Goal: Task Accomplishment & Management: Use online tool/utility

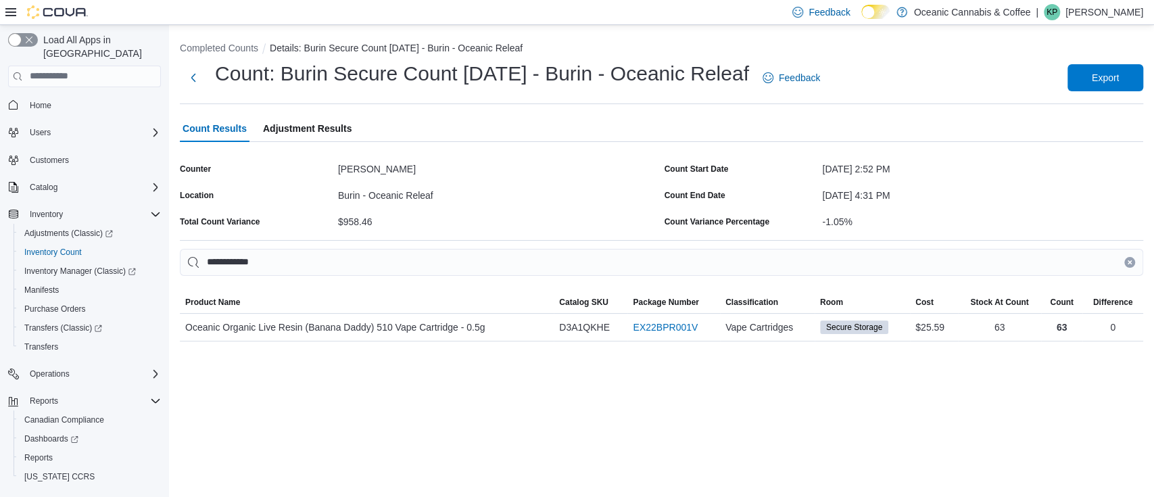
click at [1127, 261] on icon "Clear input" at bounding box center [1129, 262] width 5 height 5
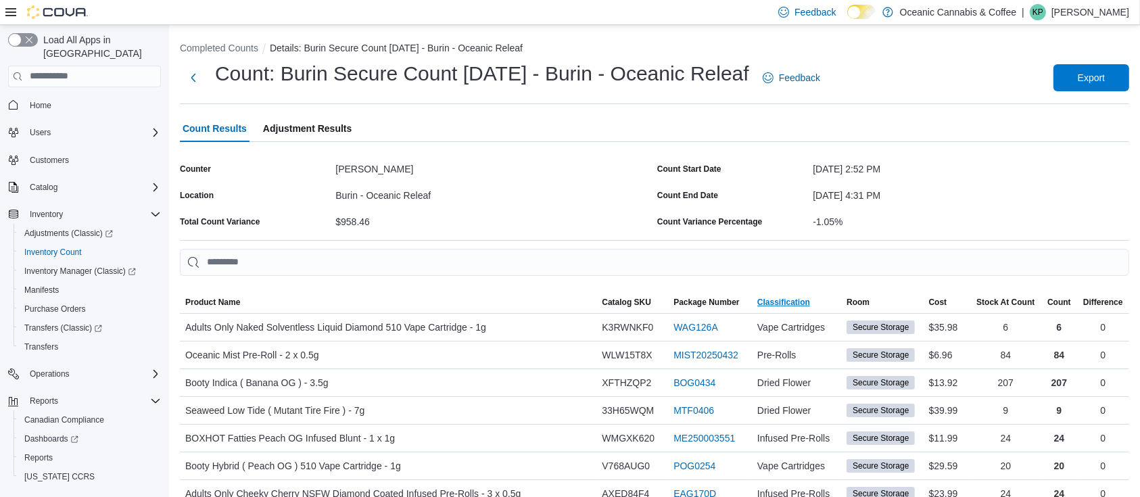
click at [779, 301] on span "Classification" at bounding box center [783, 302] width 53 height 11
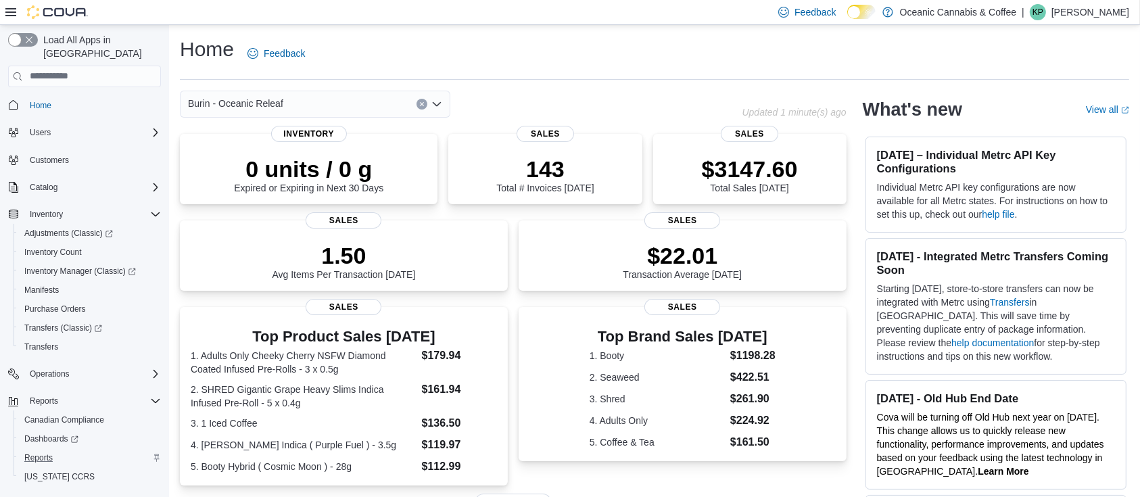
click at [62, 449] on div "Reports" at bounding box center [90, 457] width 142 height 16
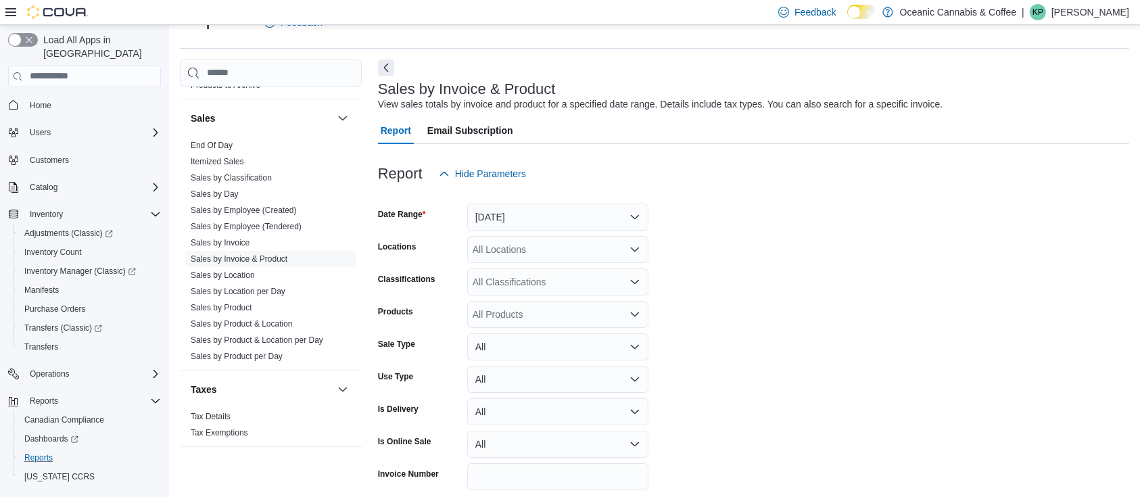
scroll to position [384, 0]
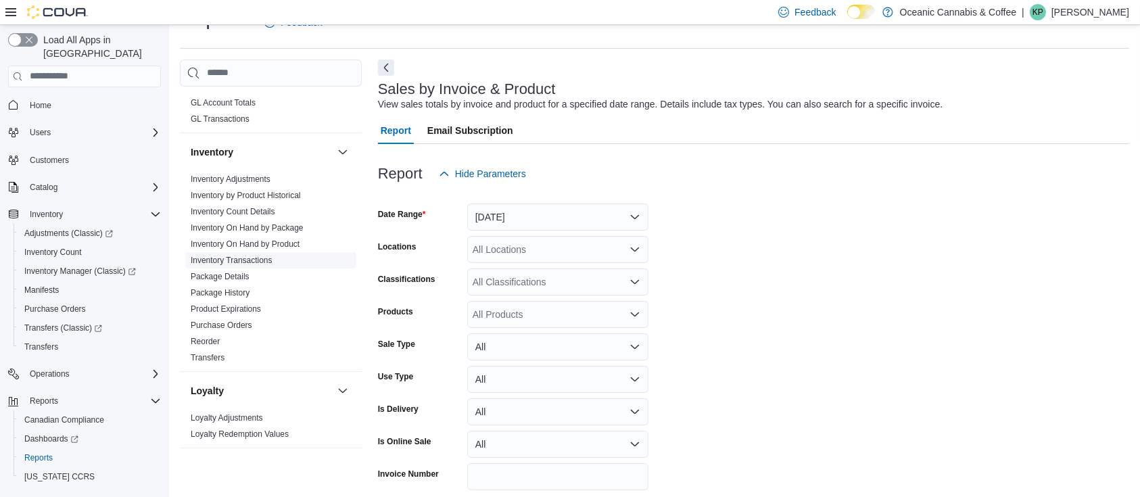
click at [235, 260] on link "Inventory Transactions" at bounding box center [232, 260] width 82 height 9
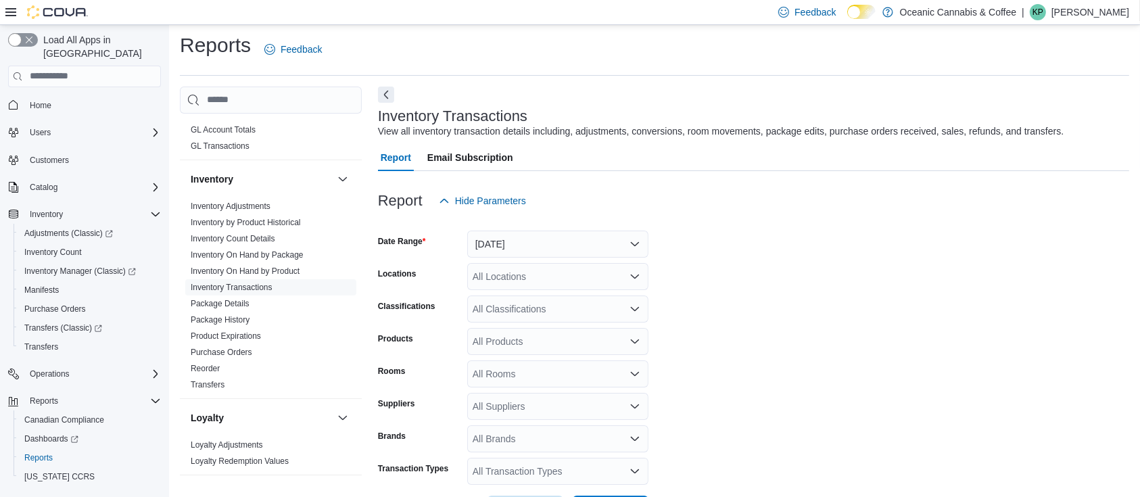
scroll to position [31, 0]
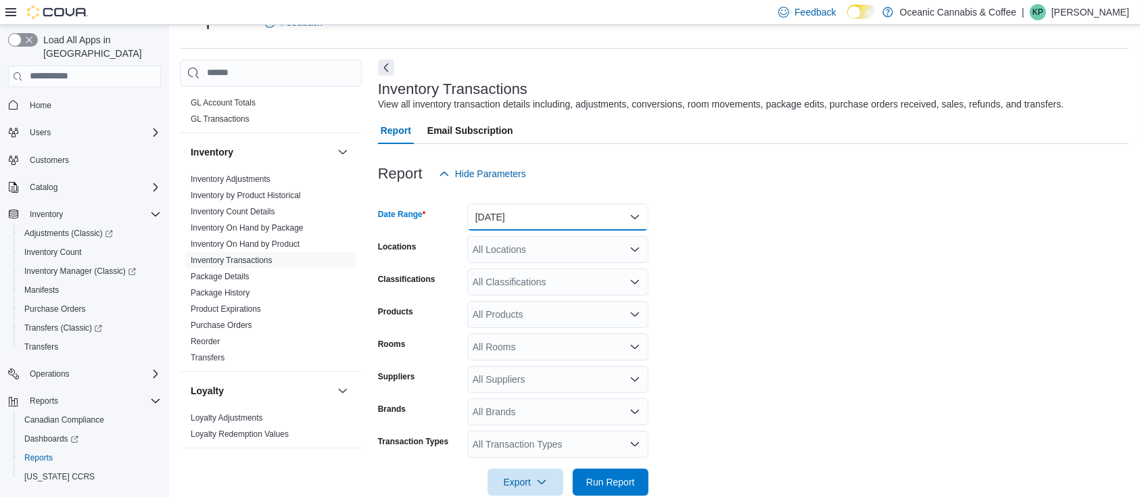
click at [535, 214] on button "[DATE]" at bounding box center [557, 216] width 181 height 27
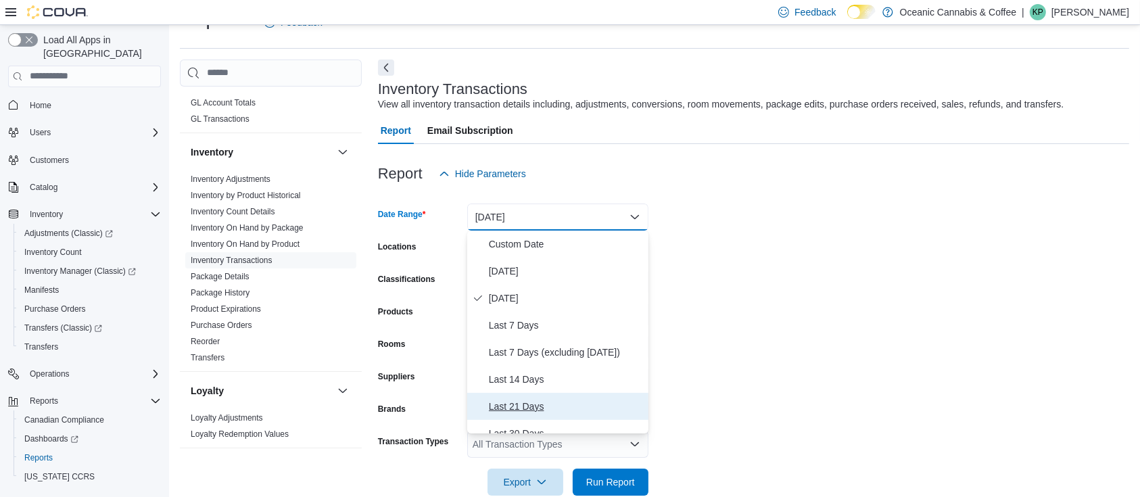
click at [535, 407] on span "Last 21 Days" at bounding box center [566, 406] width 154 height 16
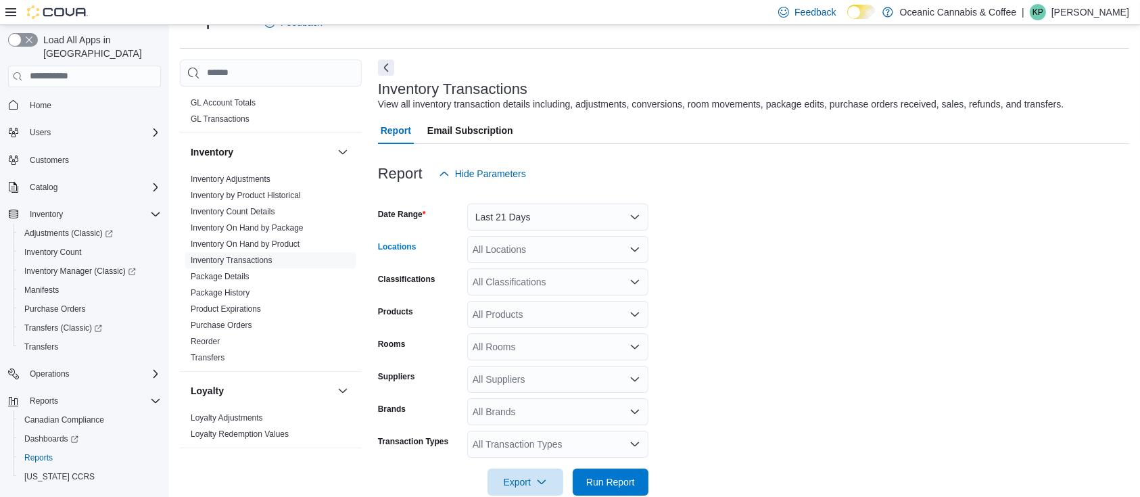
click at [598, 239] on div "All Locations" at bounding box center [557, 249] width 181 height 27
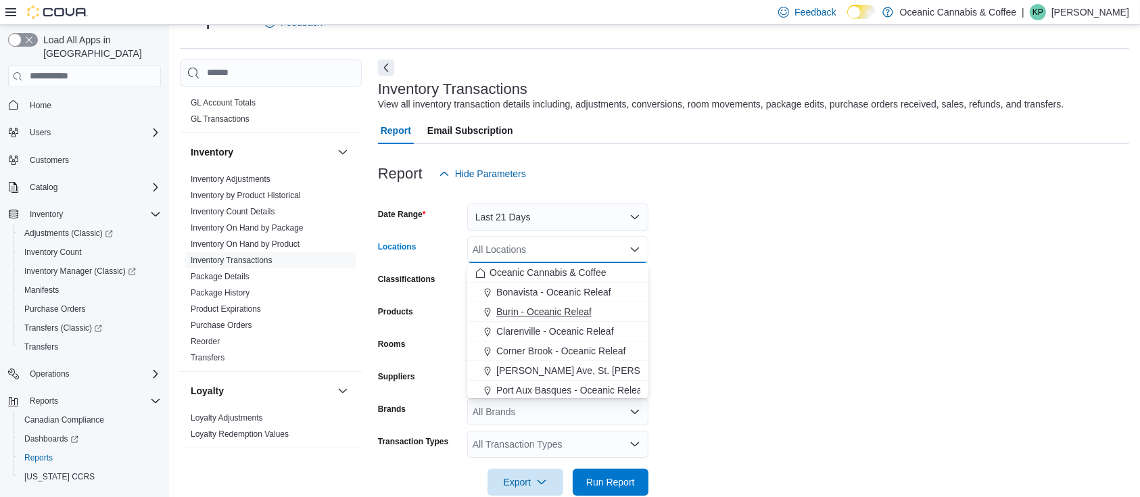
click at [497, 306] on span "Burin - Oceanic Releaf" at bounding box center [543, 312] width 95 height 14
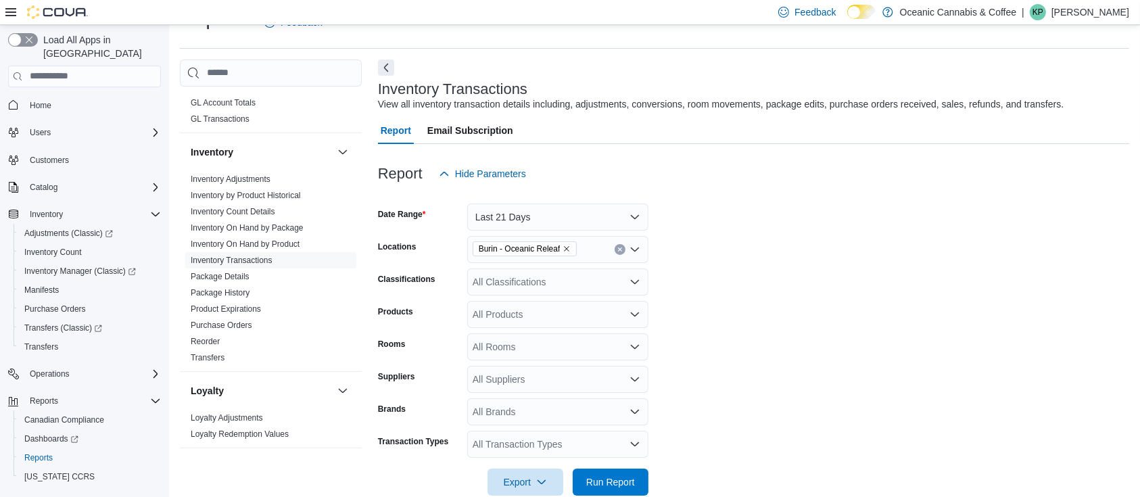
click at [675, 289] on form "Date Range Last 21 Days Locations Burin - Oceanic Releaf Classifications All Cl…" at bounding box center [753, 341] width 751 height 308
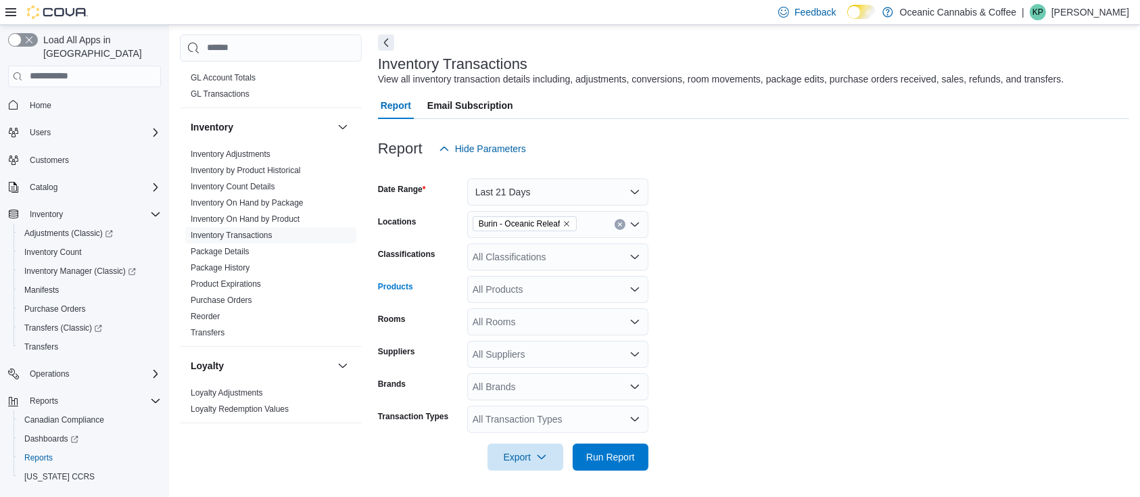
click at [554, 290] on div "All Products" at bounding box center [557, 289] width 181 height 27
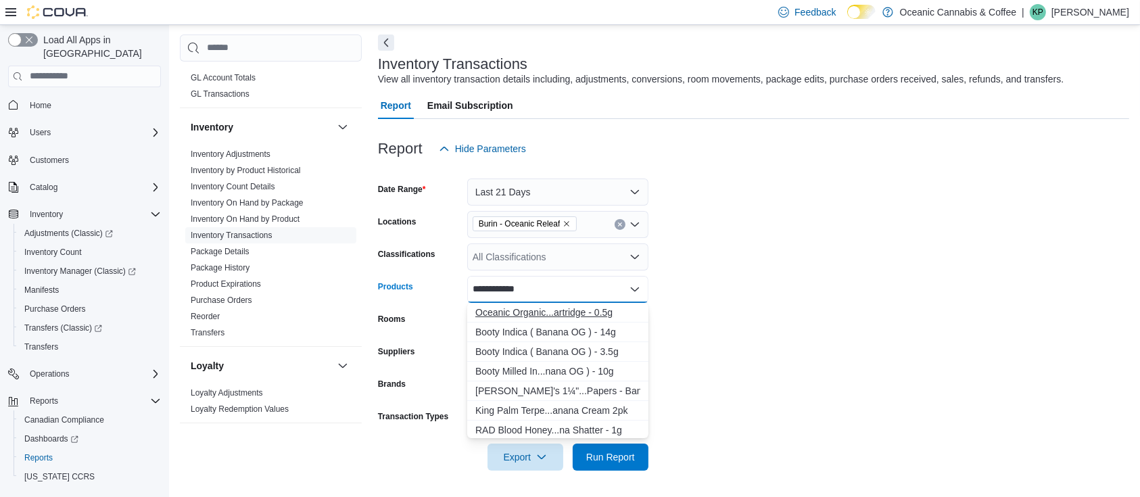
type input "**********"
click at [584, 308] on div "Oceanic Organic...artridge - 0.5g" at bounding box center [557, 313] width 165 height 14
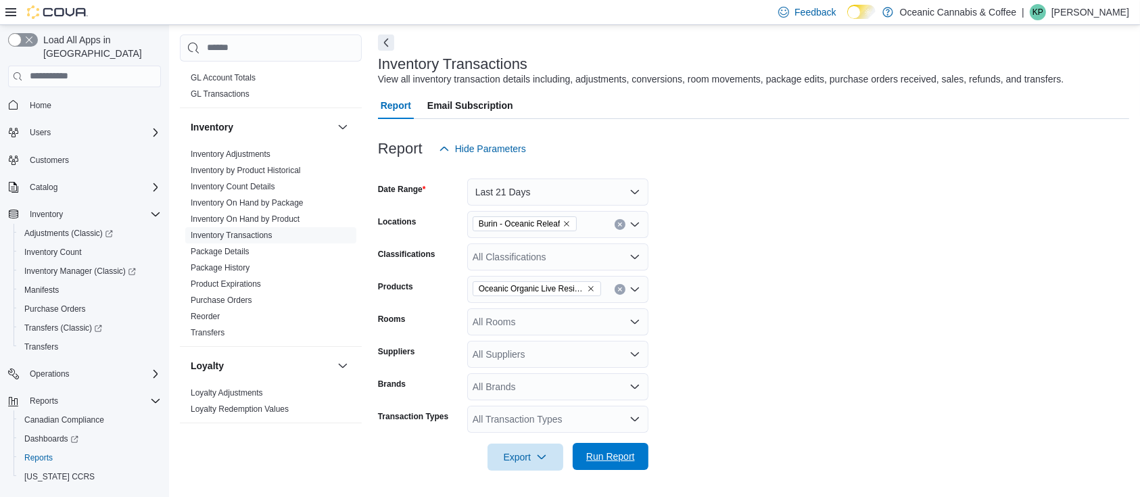
click at [613, 455] on span "Run Report" at bounding box center [610, 456] width 49 height 14
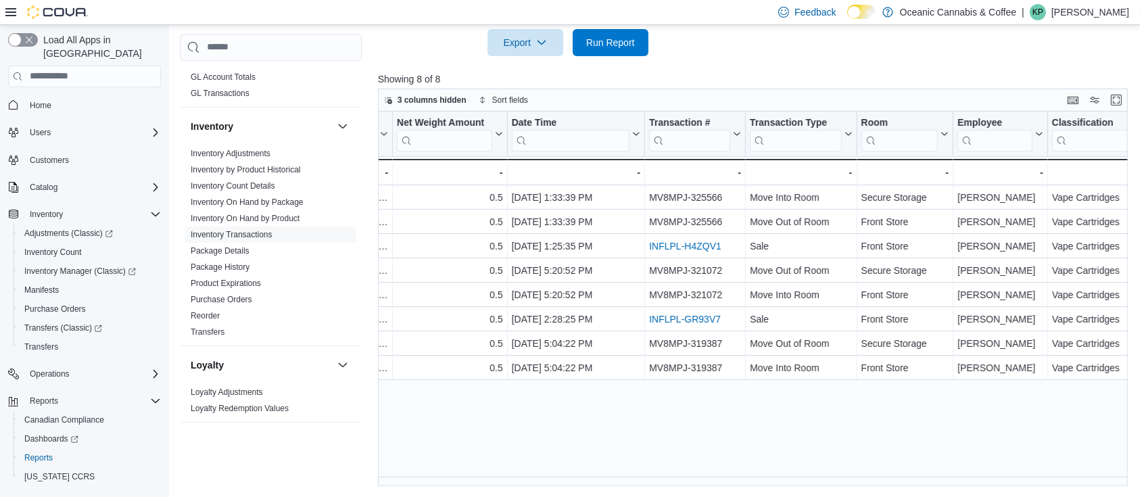
scroll to position [0, 562]
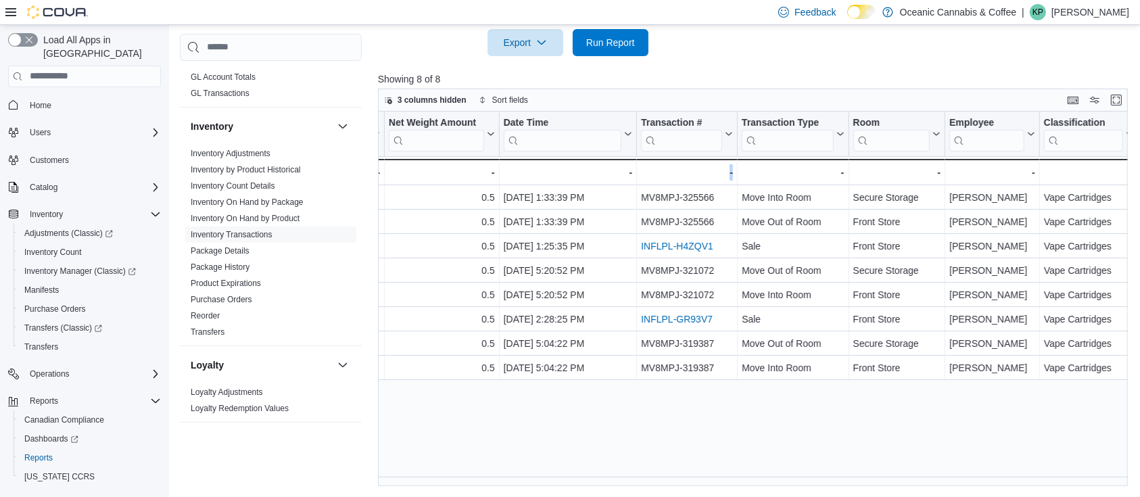
drag, startPoint x: 728, startPoint y: 487, endPoint x: 814, endPoint y: 475, distance: 86.6
click at [814, 475] on div "Reports Feedback Cash Management Cash Management Cash Out Details Compliance OC…" at bounding box center [657, 26] width 977 height 942
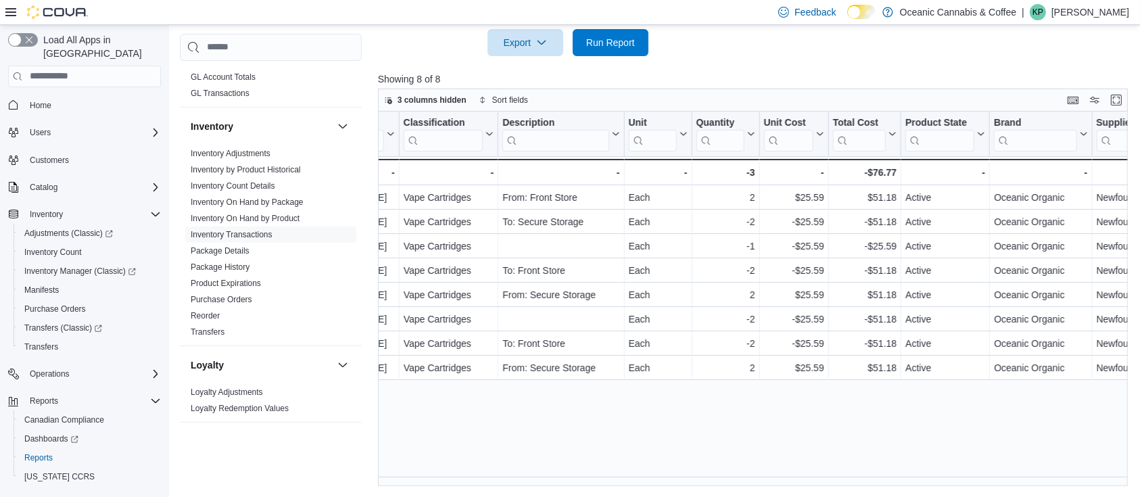
scroll to position [0, 1238]
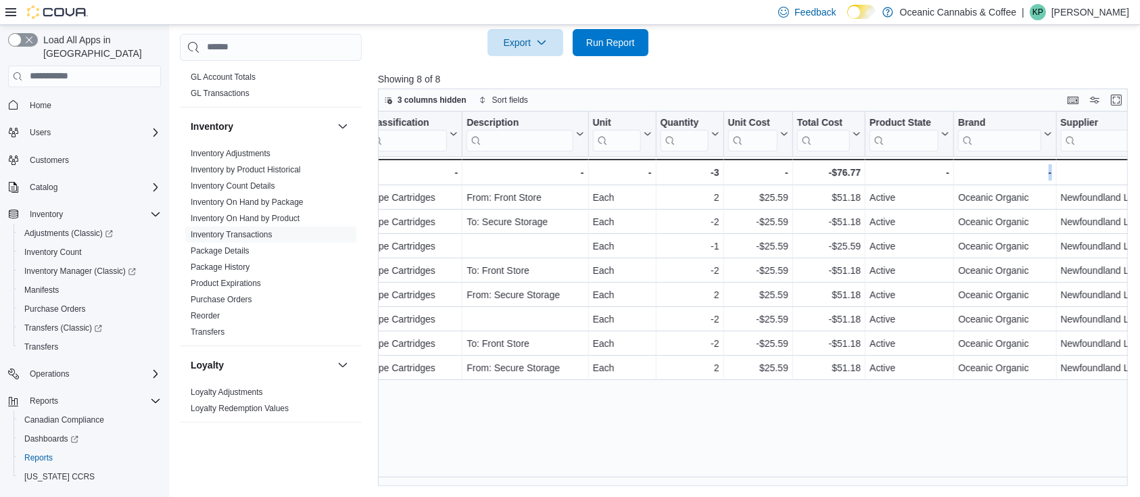
drag, startPoint x: 1059, startPoint y: 494, endPoint x: 1035, endPoint y: 495, distance: 24.4
click at [1035, 495] on div "Reports Feedback Cash Management Cash Management Cash Out Details Compliance OC…" at bounding box center [657, 26] width 977 height 942
click at [1056, 476] on div "Location Click to view column header actions Package Id Click to view column he…" at bounding box center [757, 299] width 758 height 374
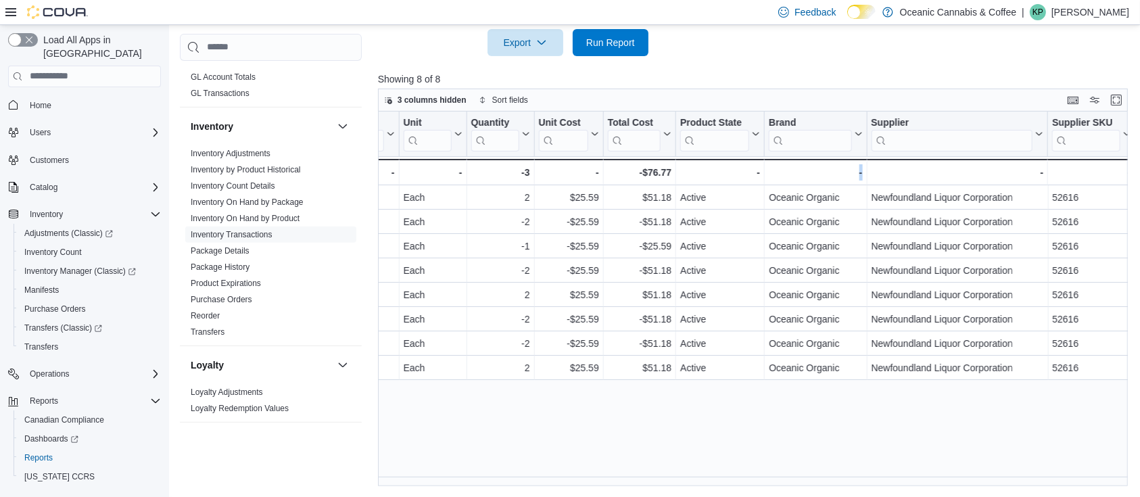
scroll to position [0, 0]
